Goal: Navigation & Orientation: Find specific page/section

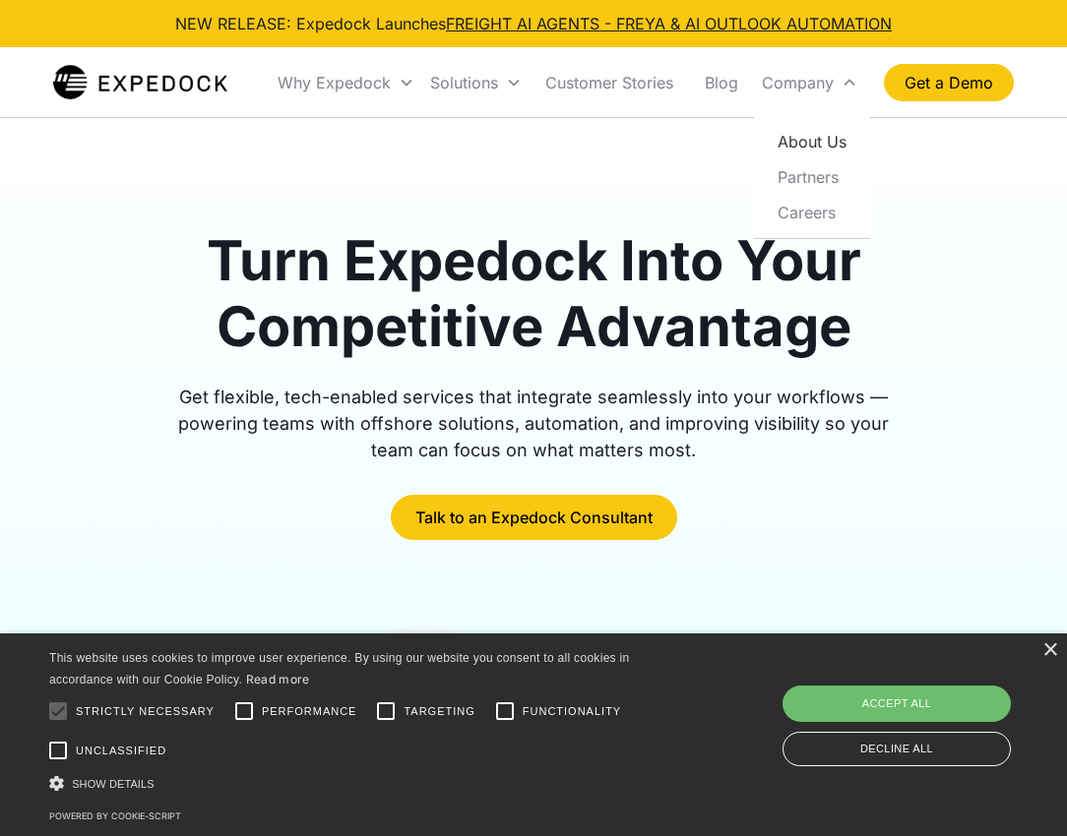
click at [810, 143] on link "About Us" at bounding box center [812, 141] width 100 height 35
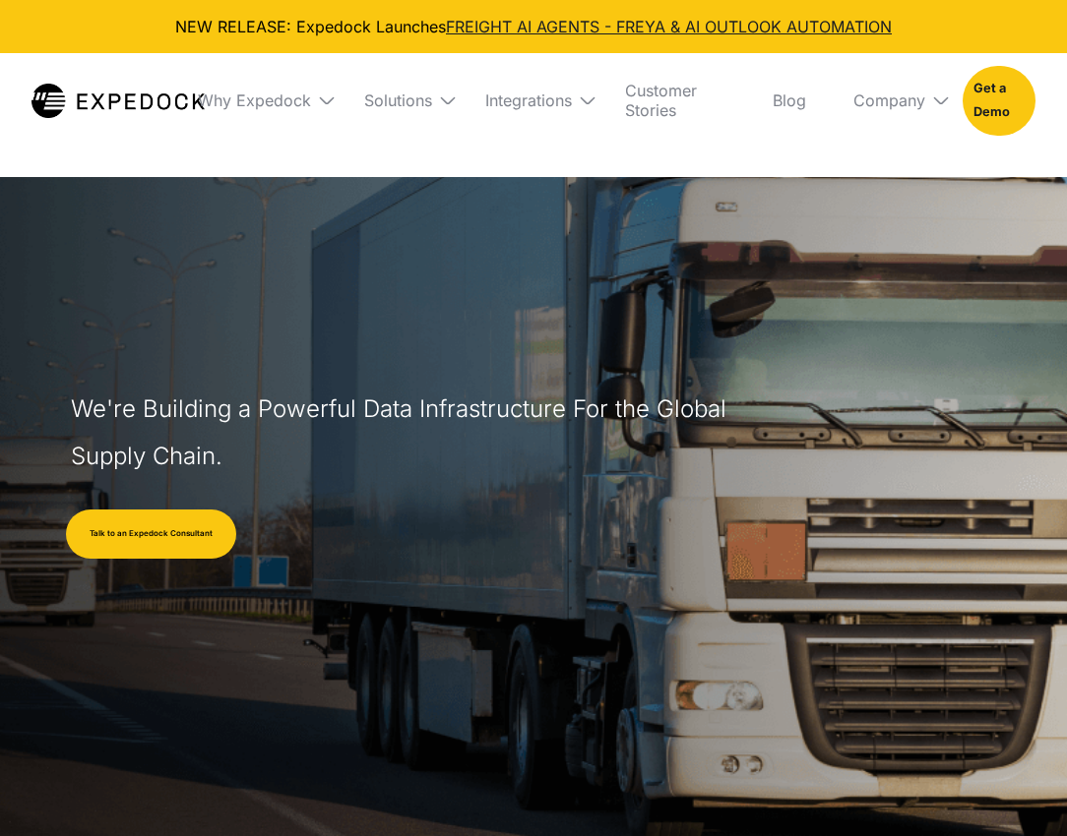
select select
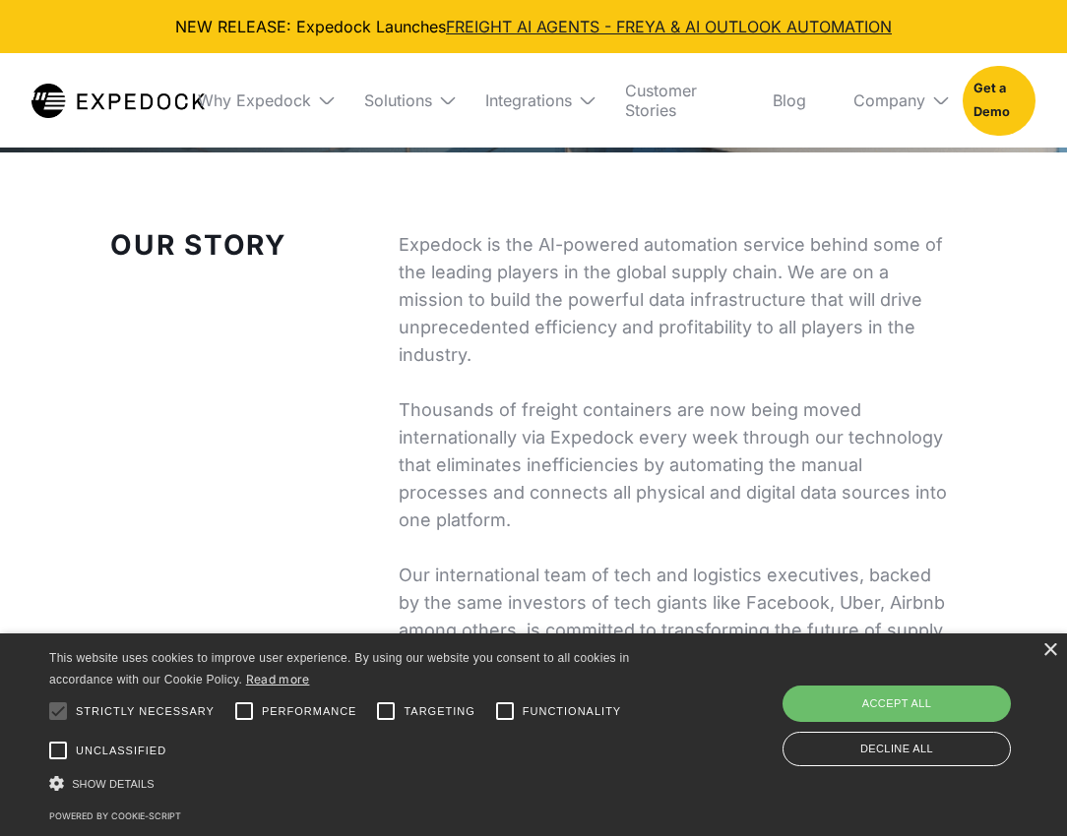
scroll to position [655, 0]
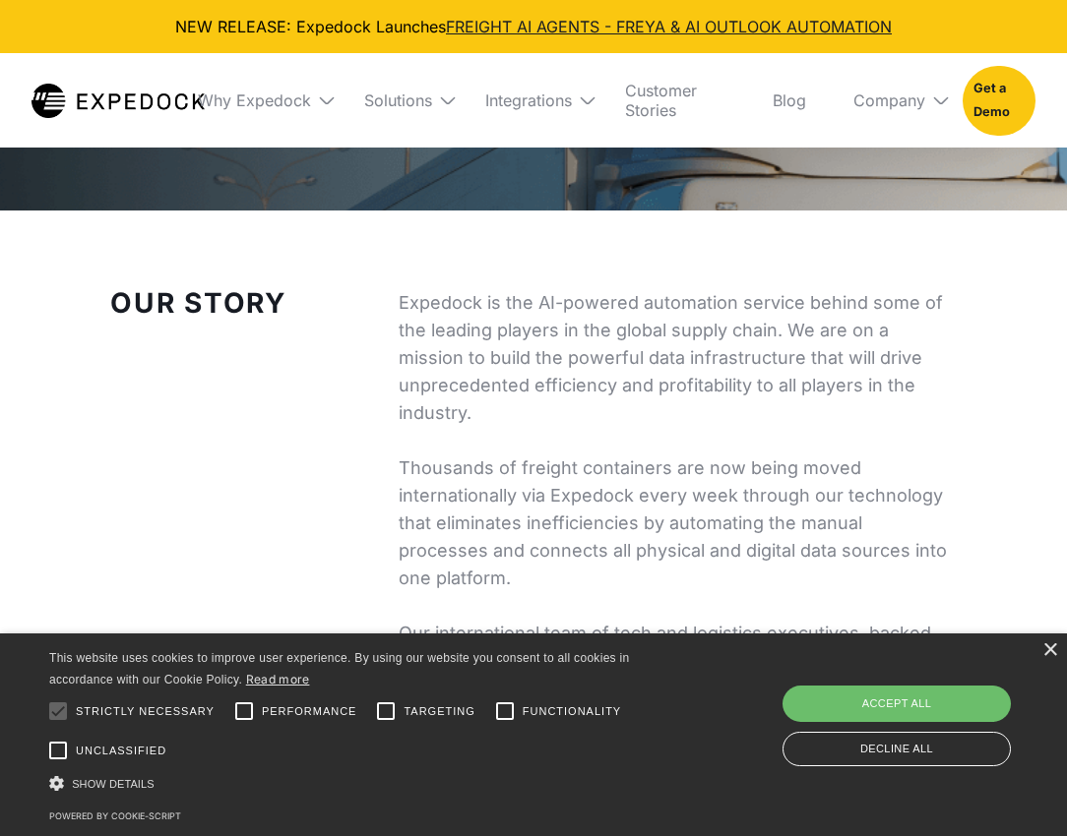
click at [383, 113] on div "Solutions" at bounding box center [400, 100] width 105 height 94
